Goal: Information Seeking & Learning: Learn about a topic

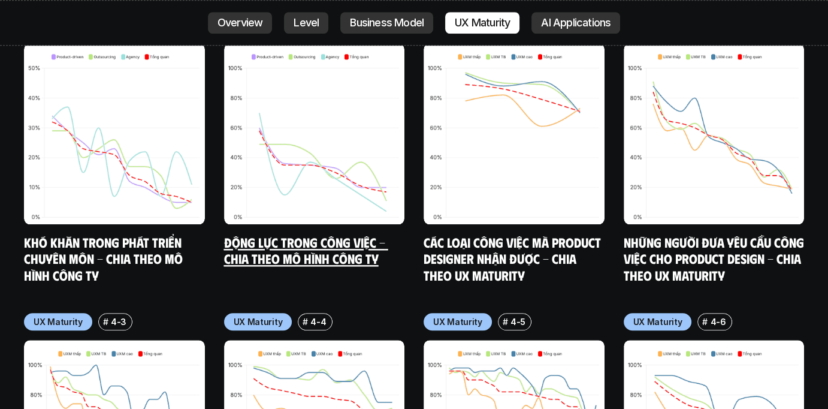
scroll to position [6060, 0]
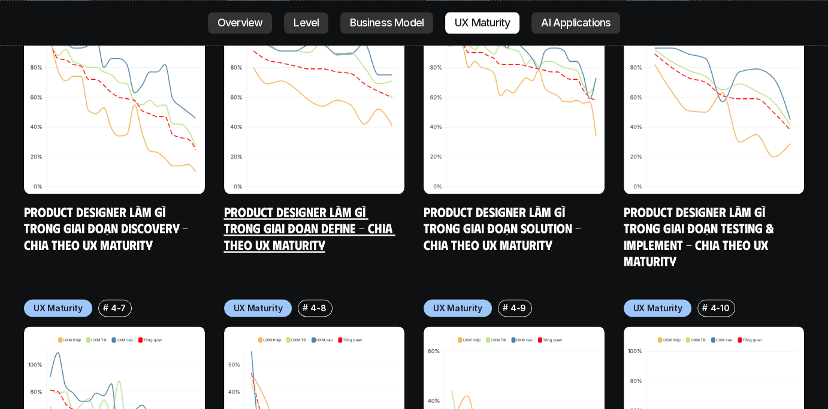
click at [403, 203] on h5 "Product Designer làm gì trong giai đoạn Define - Chia theo UX Maturity" at bounding box center [314, 228] width 181 height 50
click at [301, 203] on link "Product Designer làm gì trong giai đoạn Define - Chia theo UX Maturity" at bounding box center [309, 227] width 171 height 49
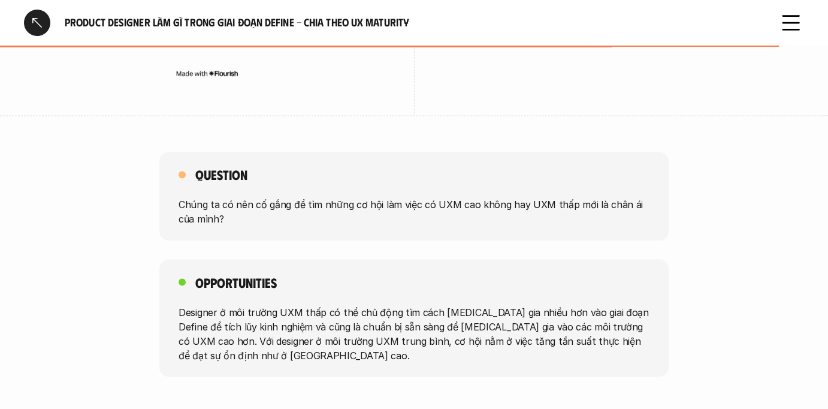
scroll to position [2288, 0]
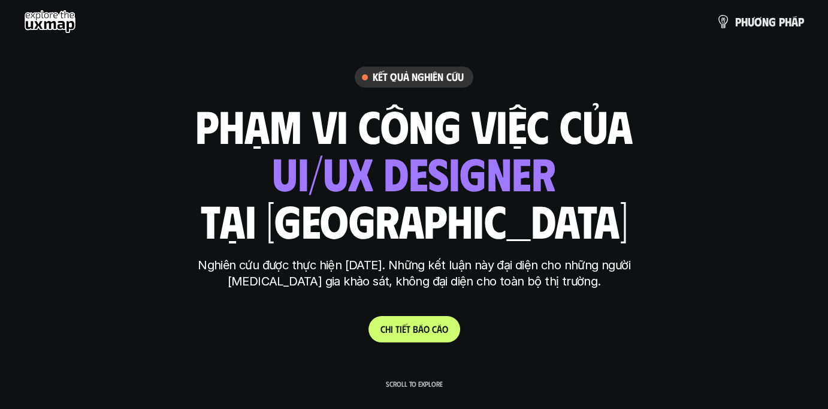
click at [45, 17] on use at bounding box center [50, 22] width 52 height 24
click at [737, 11] on link "p h ư ơ n g p h á p" at bounding box center [760, 22] width 88 height 24
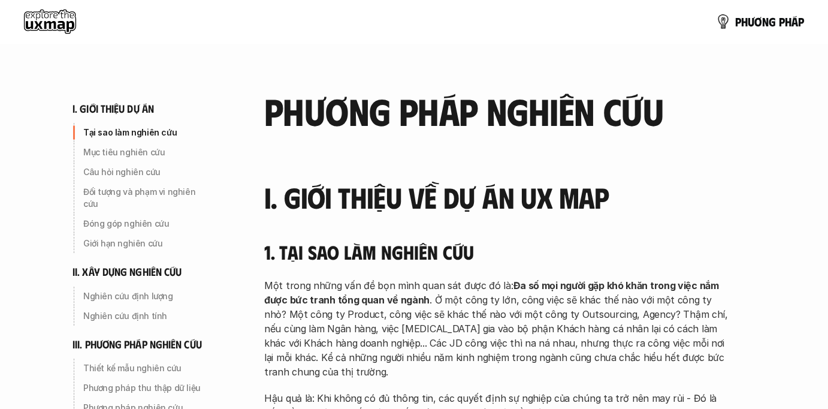
click at [27, 23] on use at bounding box center [50, 22] width 52 height 24
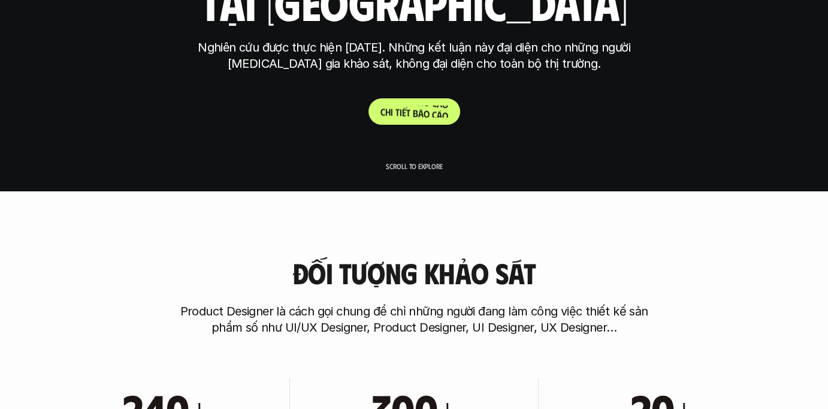
click at [396, 107] on p "C h i t i ế t b á o c á o" at bounding box center [415, 110] width 68 height 11
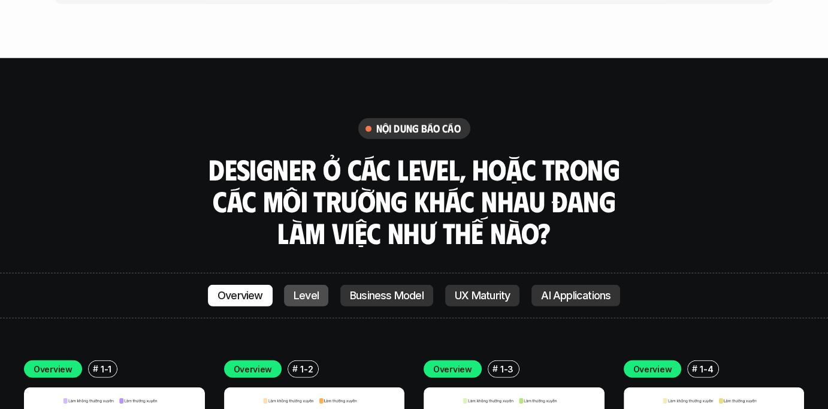
click at [310, 289] on p "Level" at bounding box center [306, 295] width 25 height 12
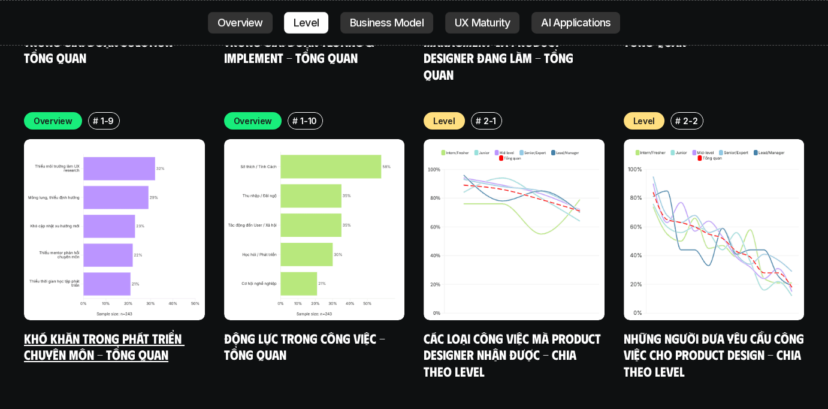
click at [108, 188] on img at bounding box center [114, 229] width 181 height 181
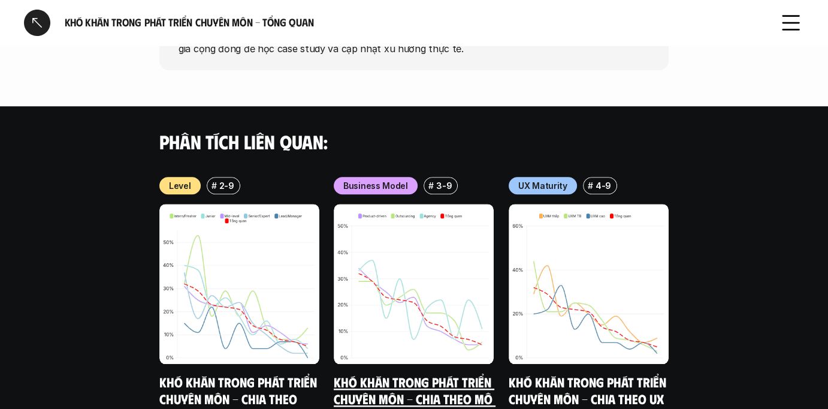
scroll to position [1090, 0]
